Goal: Transaction & Acquisition: Purchase product/service

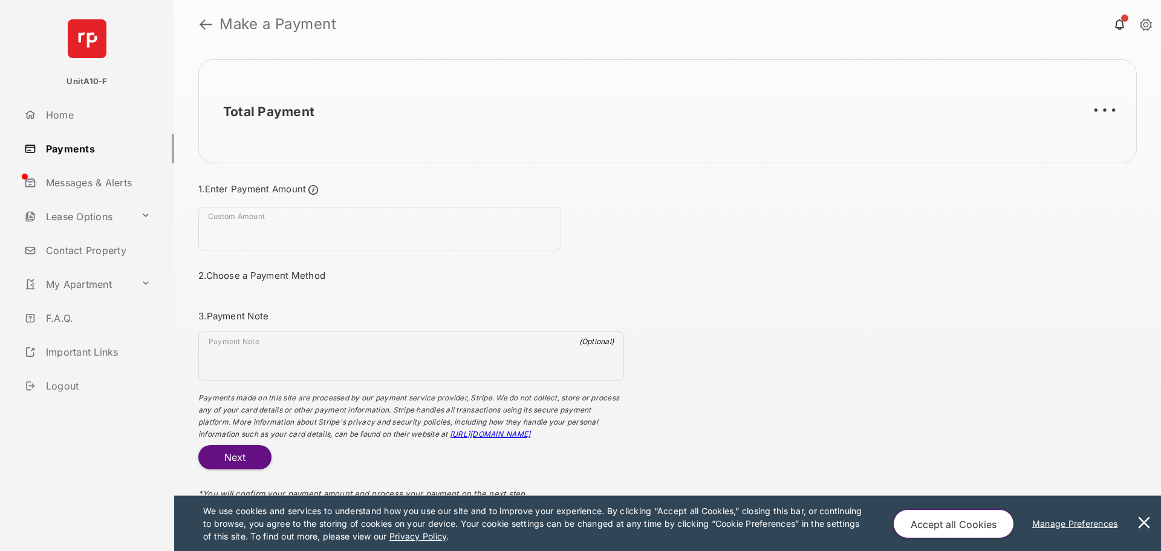
click at [1138, 523] on button at bounding box center [1144, 523] width 24 height 55
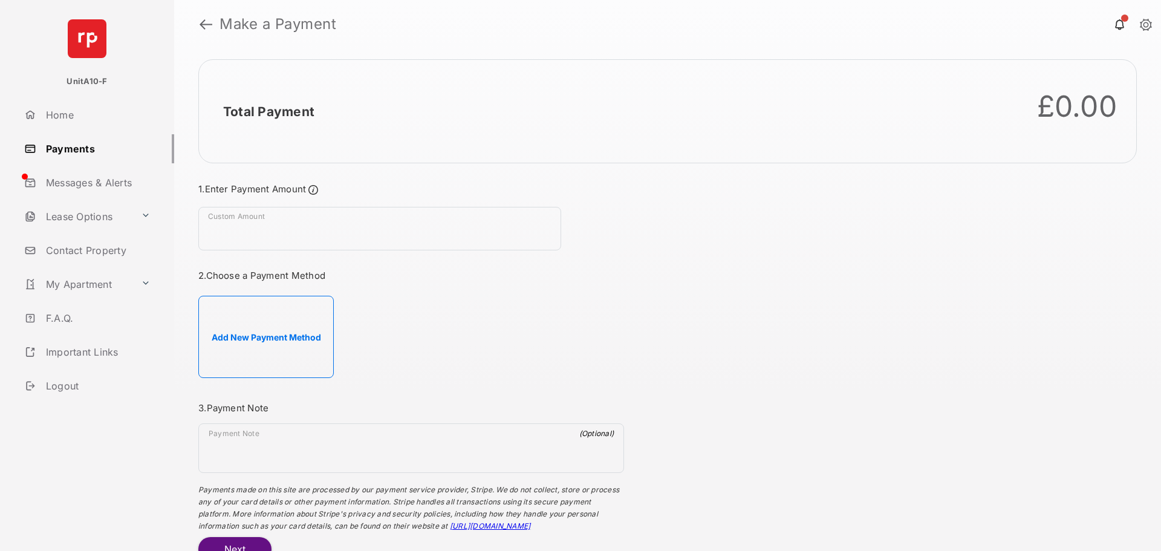
click at [275, 326] on button "Add New Payment Method" at bounding box center [265, 337] width 135 height 82
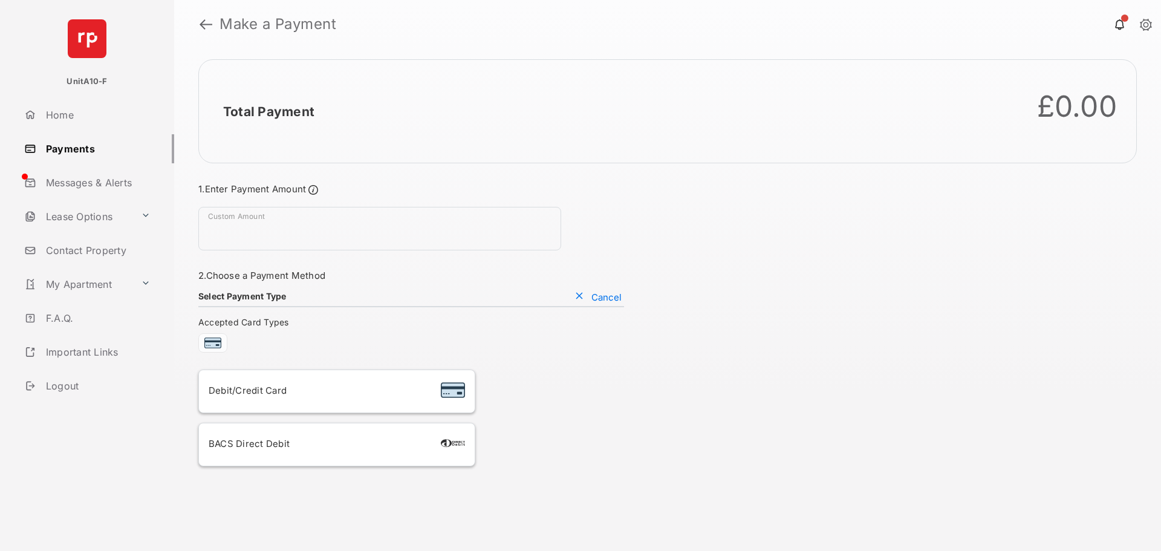
click at [305, 399] on div "Debit/Credit Card" at bounding box center [337, 391] width 256 height 23
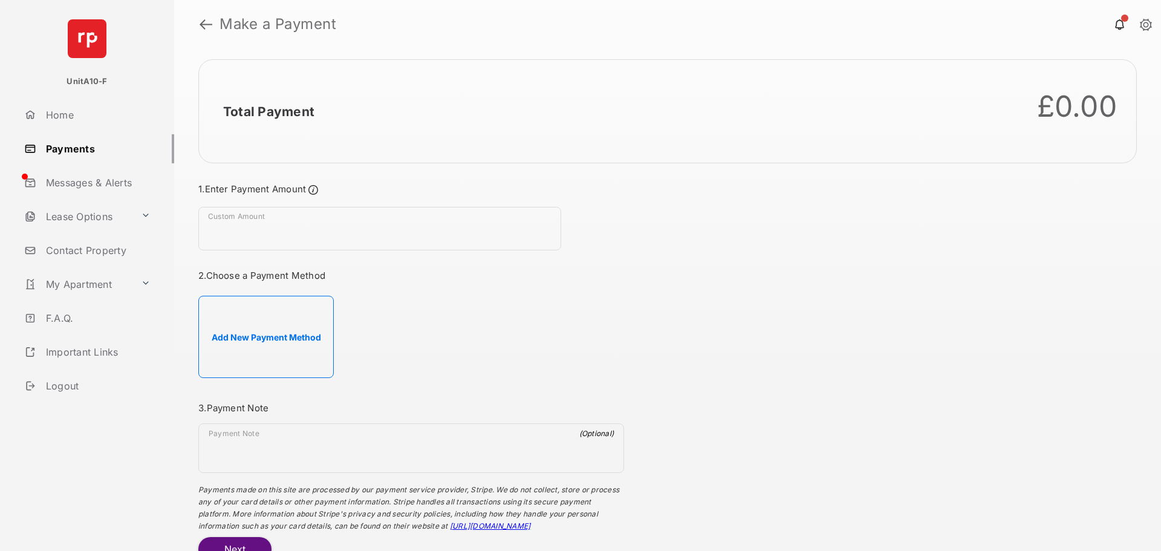
click at [281, 324] on button "Add New Payment Method" at bounding box center [265, 337] width 135 height 82
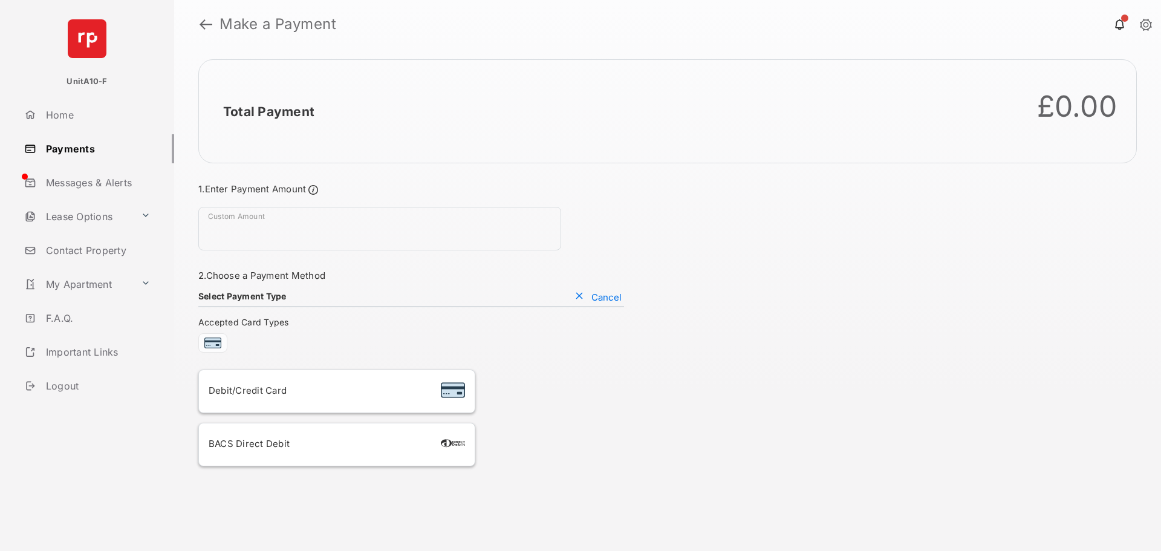
click at [355, 399] on div "Debit/Credit Card" at bounding box center [337, 391] width 256 height 23
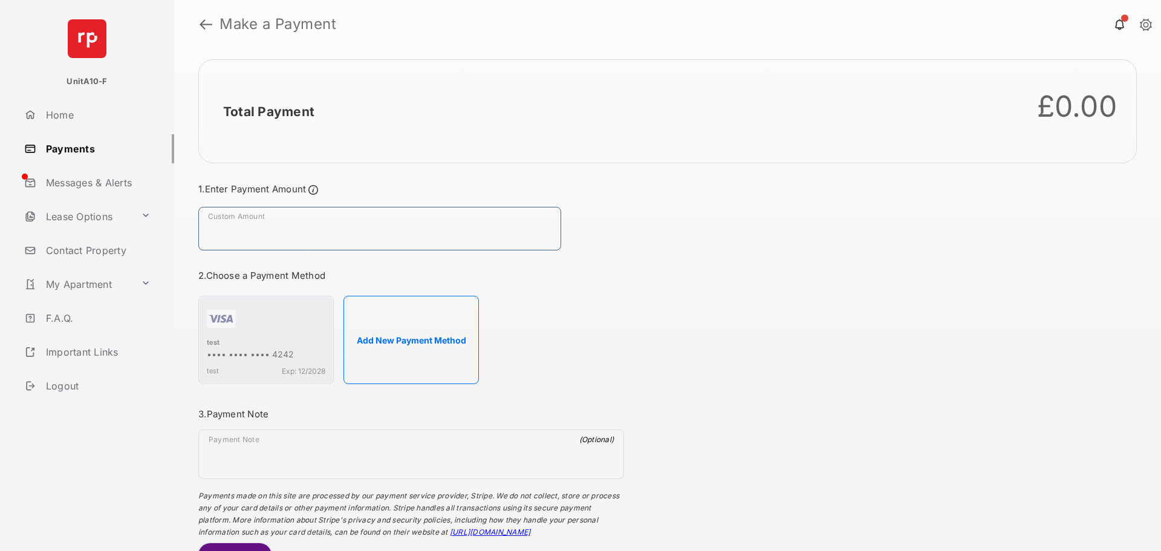
click at [287, 228] on input "Custom Amount" at bounding box center [379, 229] width 363 height 44
type input "**"
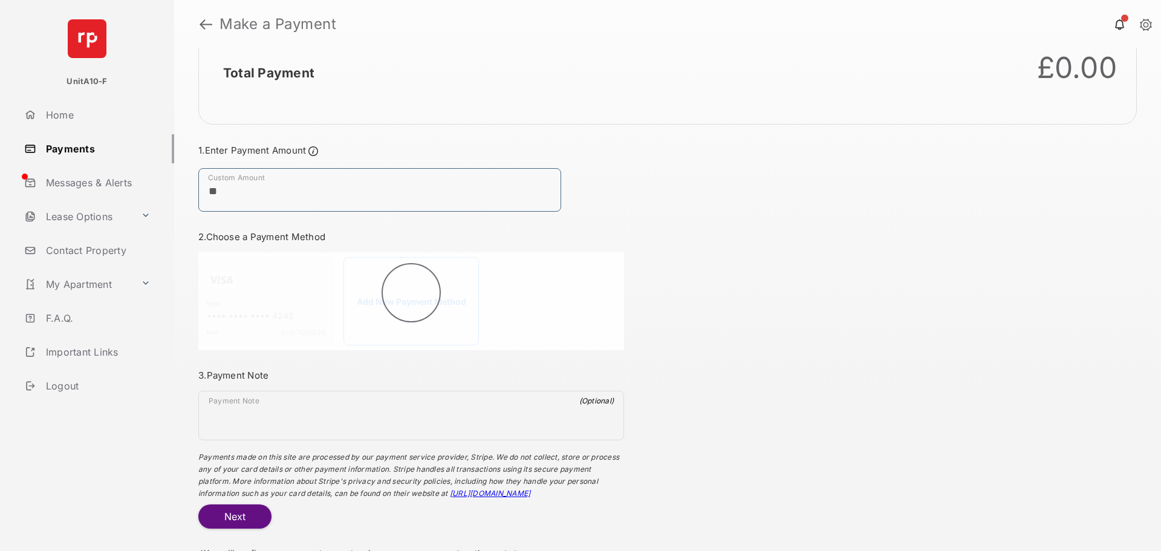
scroll to position [59, 0]
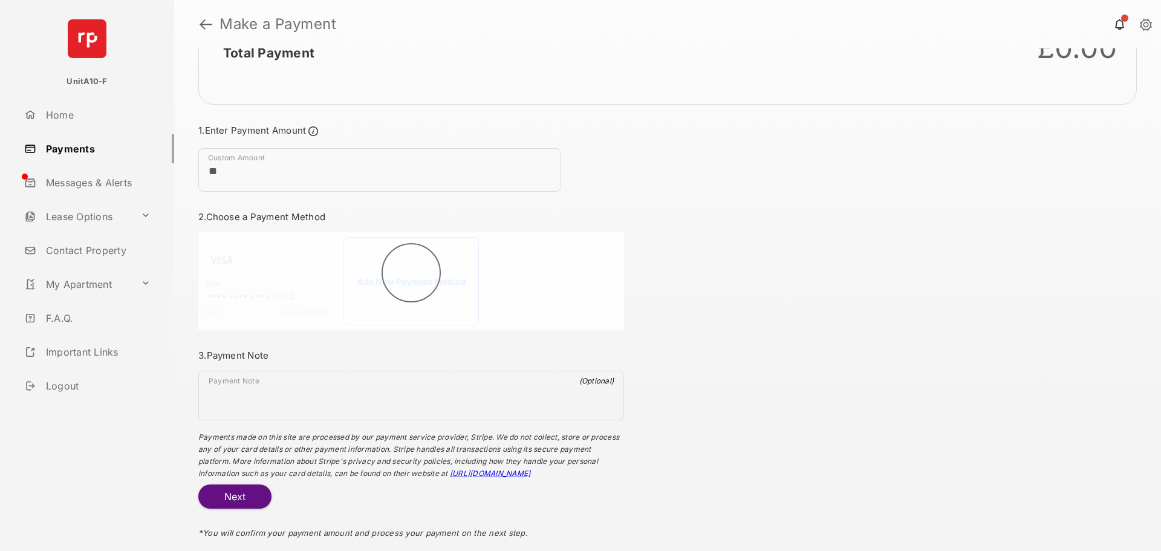
click at [221, 493] on button "Next" at bounding box center [234, 496] width 73 height 24
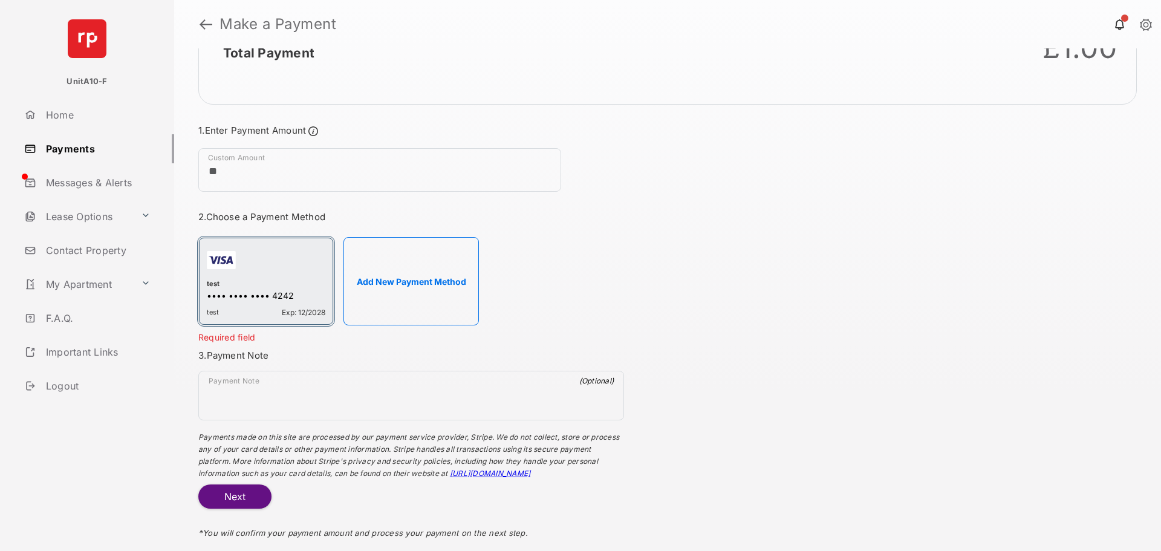
drag, startPoint x: 730, startPoint y: 214, endPoint x: 298, endPoint y: 295, distance: 440.0
click at [298, 295] on div "•••• •••• •••• 4242" at bounding box center [266, 296] width 119 height 13
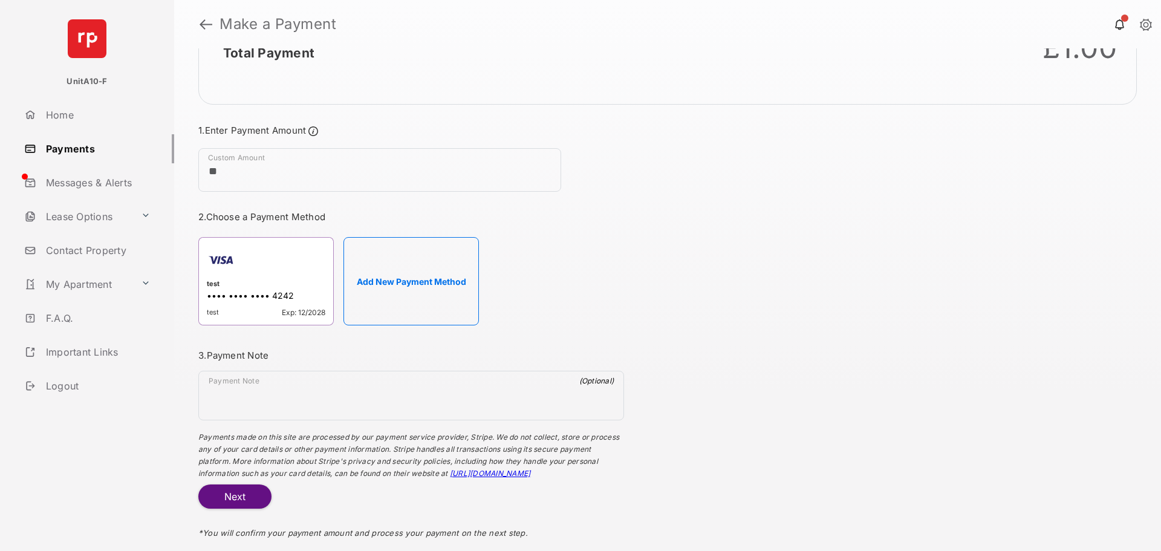
click at [218, 498] on button "Next" at bounding box center [234, 496] width 73 height 24
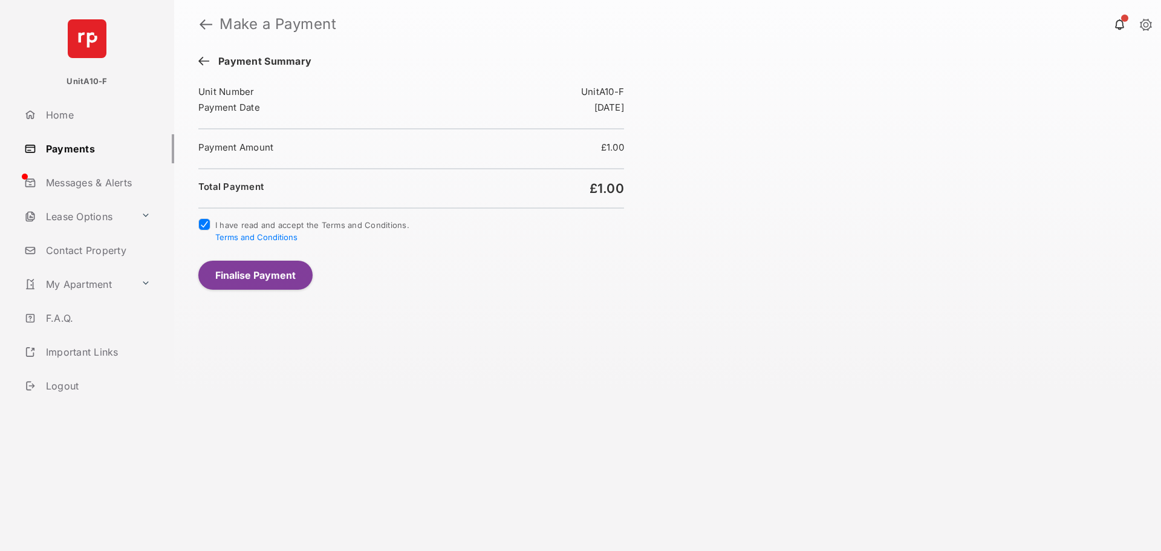
click at [224, 273] on button "Finalise Payment" at bounding box center [255, 275] width 114 height 29
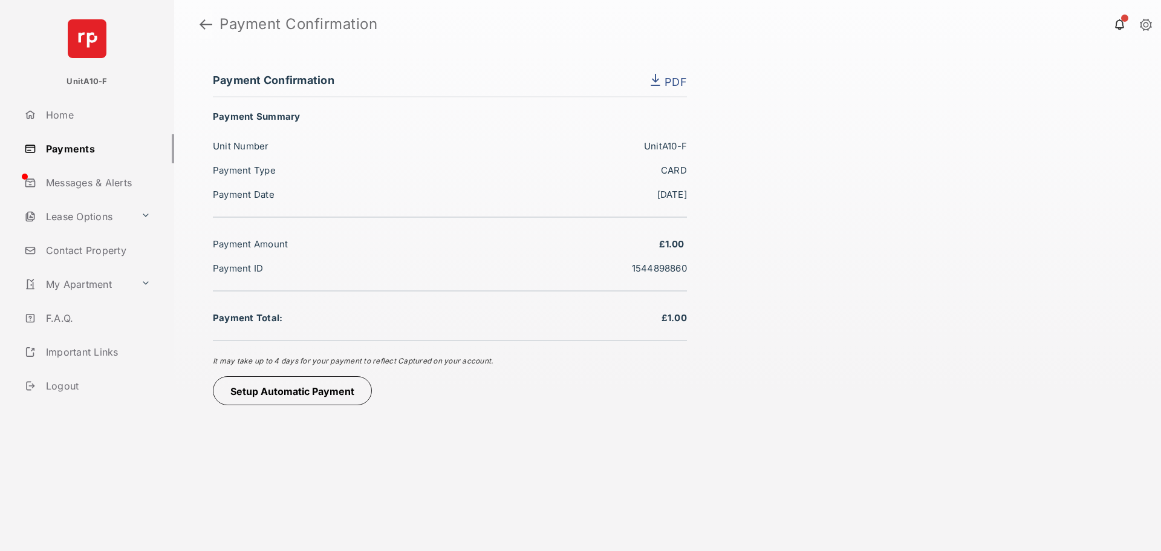
click at [201, 25] on link at bounding box center [206, 24] width 13 height 29
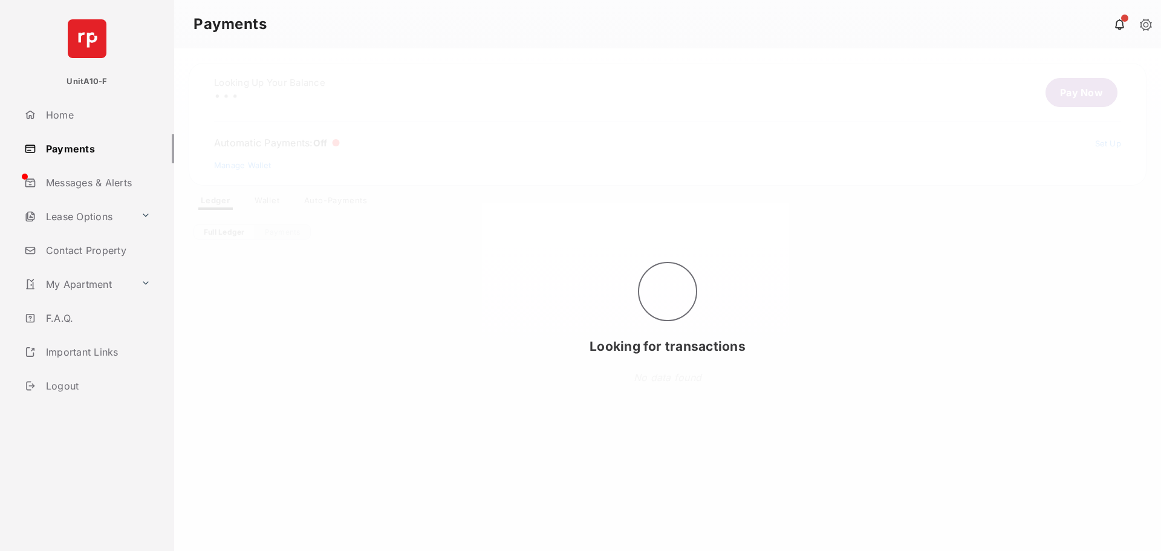
click at [268, 207] on div "Looking for transactions" at bounding box center [667, 299] width 987 height 503
drag, startPoint x: 268, startPoint y: 207, endPoint x: 266, endPoint y: 198, distance: 9.4
click at [268, 206] on div "Looking for transactions" at bounding box center [667, 299] width 987 height 503
click at [266, 198] on div "Looking for transactions" at bounding box center [667, 299] width 987 height 503
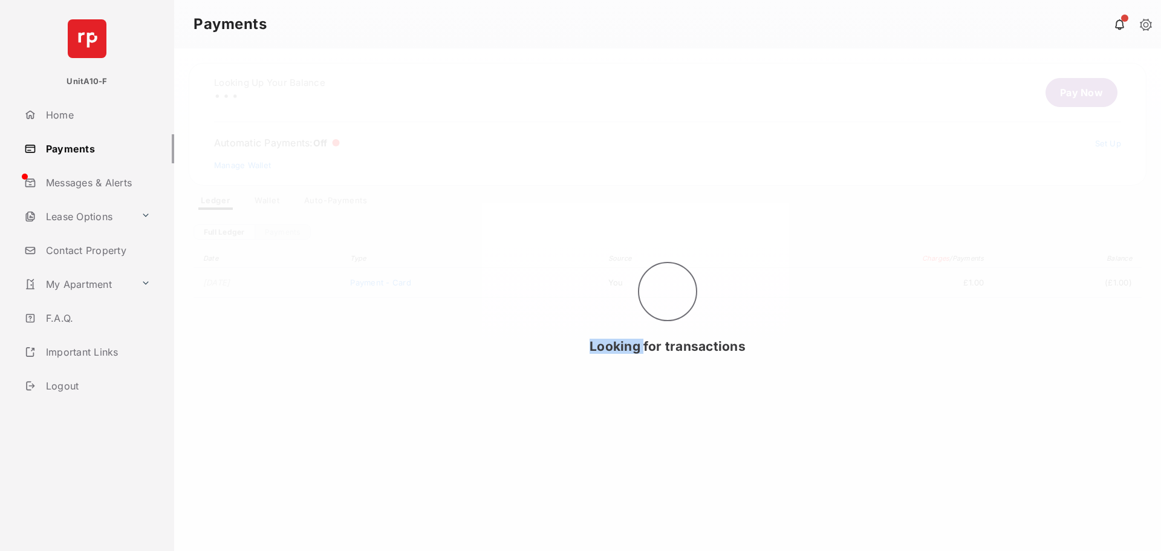
click at [266, 198] on div "Looking for transactions" at bounding box center [667, 299] width 987 height 503
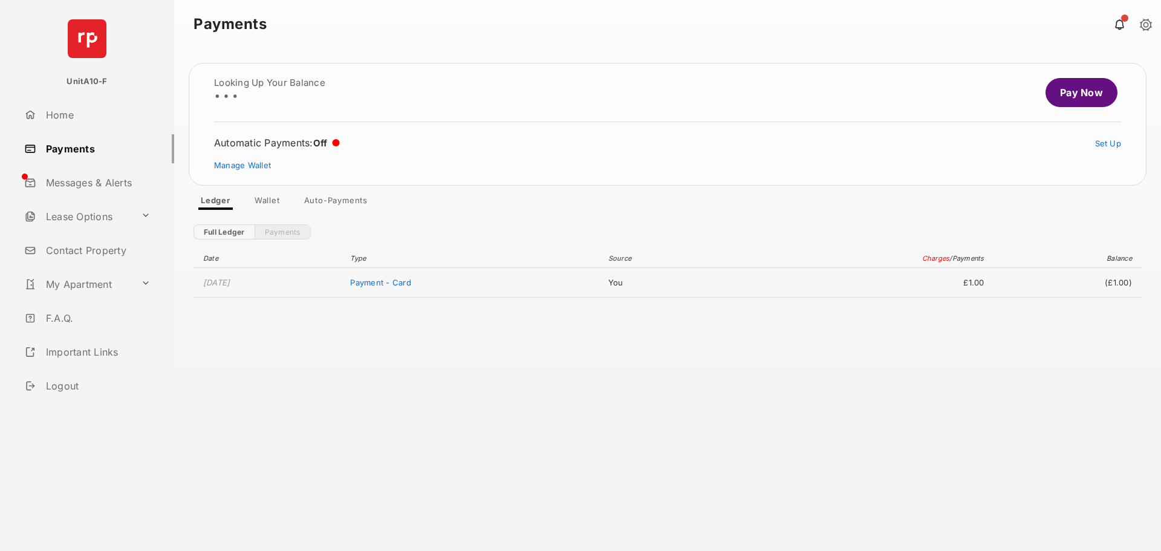
click at [266, 198] on link "Wallet" at bounding box center [267, 202] width 45 height 15
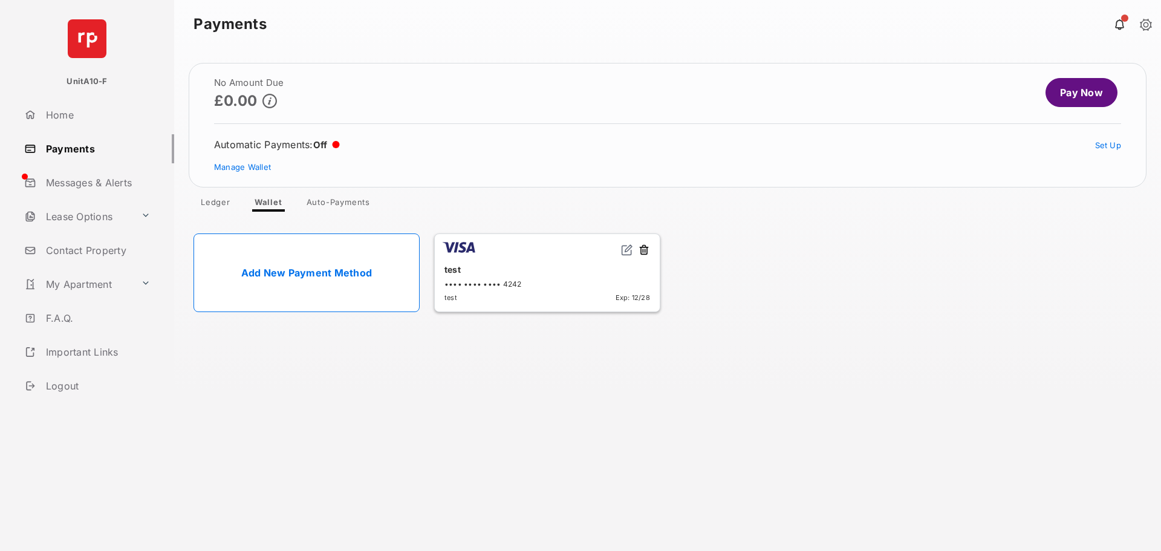
click at [644, 251] on button at bounding box center [644, 251] width 12 height 14
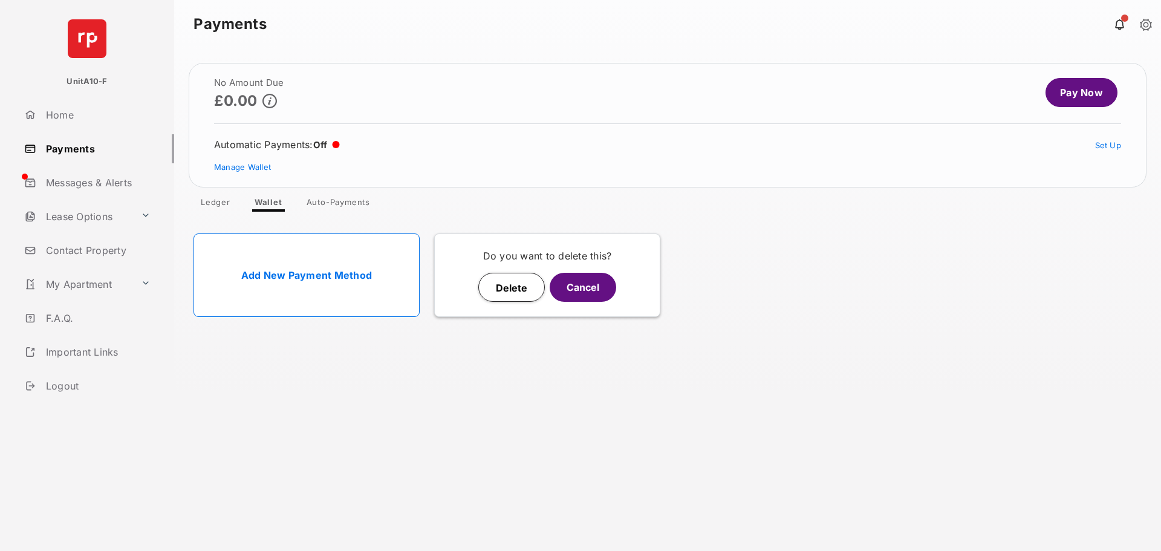
click at [523, 279] on button "Delete" at bounding box center [511, 287] width 67 height 29
